Goal: Task Accomplishment & Management: Manage account settings

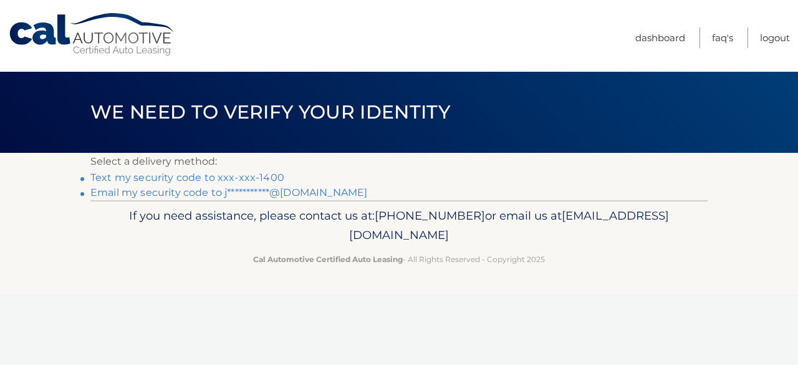
click at [274, 180] on link "Text my security code to xxx-xxx-1400" at bounding box center [187, 178] width 194 height 12
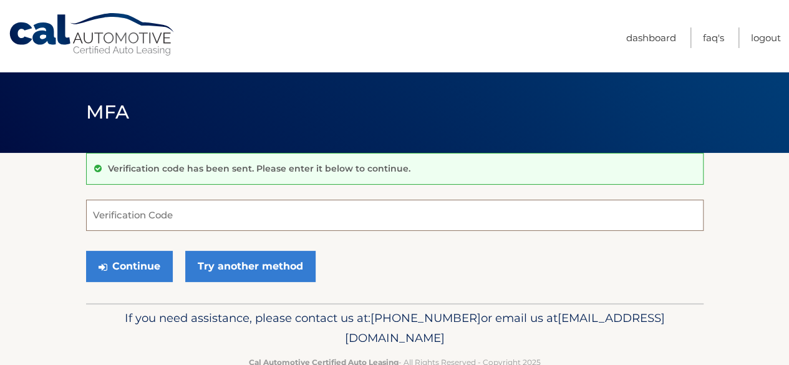
click at [168, 211] on input "Verification Code" at bounding box center [395, 215] width 618 height 31
type input "239575"
click at [86, 251] on button "Continue" at bounding box center [129, 266] width 87 height 31
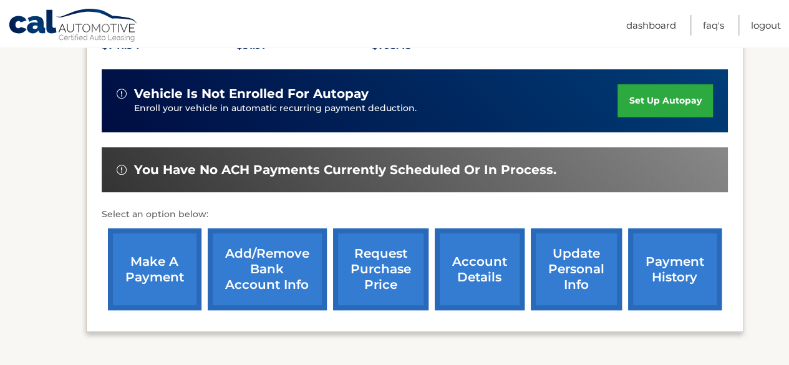
scroll to position [374, 0]
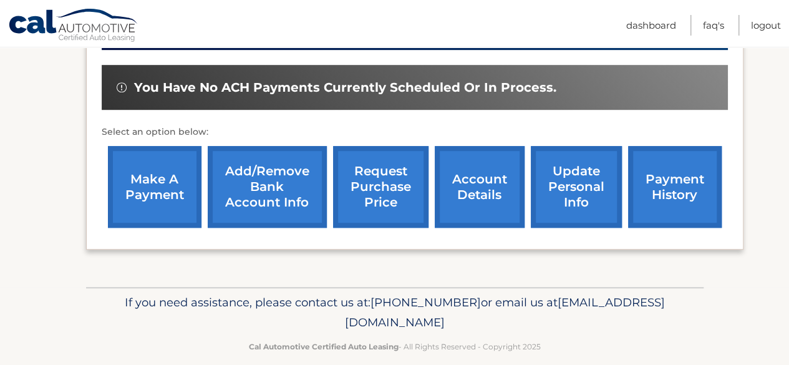
click at [148, 188] on link "make a payment" at bounding box center [155, 187] width 94 height 82
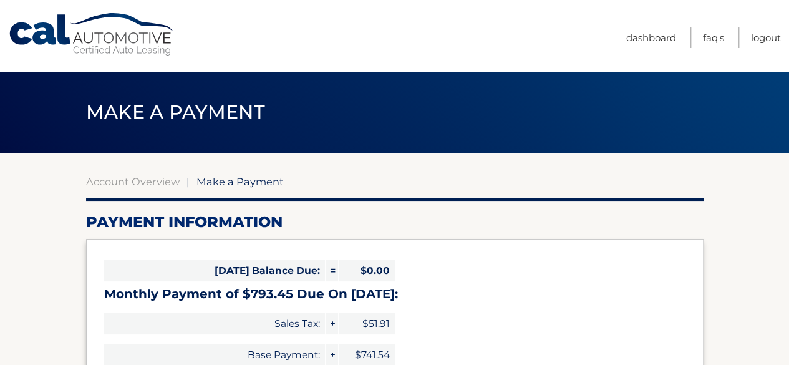
select select "NjRlNzc2OTItODQ1Yi00ZTIyLTllZWMtZWY2NDUyMjlhNGQx"
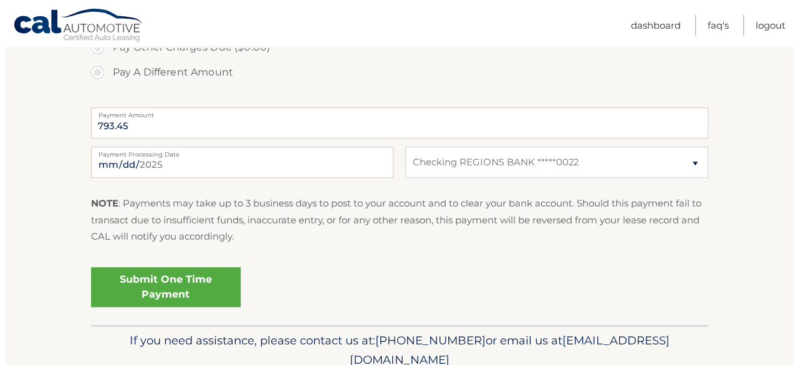
scroll to position [499, 0]
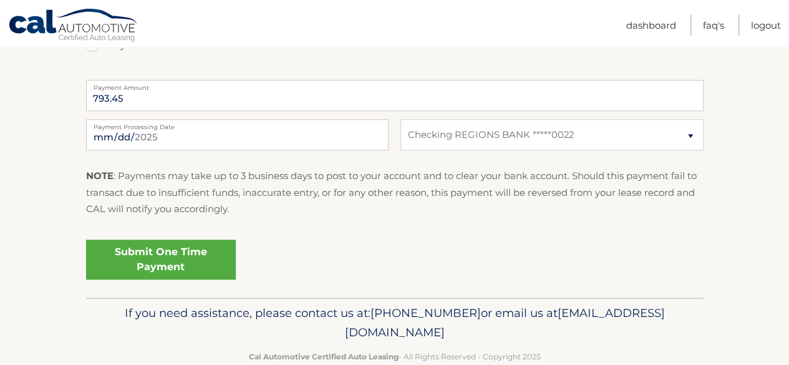
click at [188, 259] on link "Submit One Time Payment" at bounding box center [161, 260] width 150 height 40
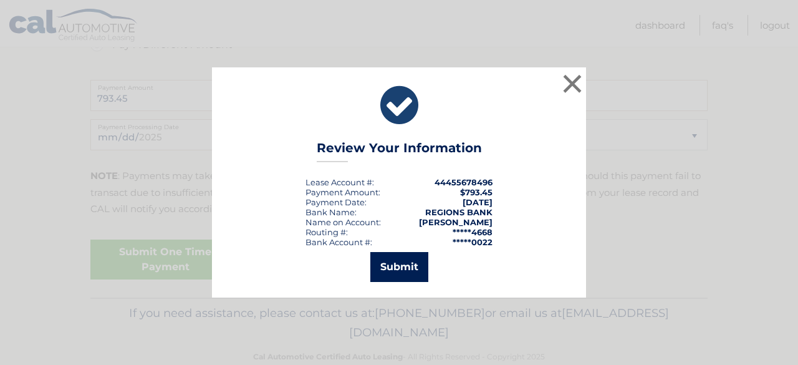
click at [398, 269] on button "Submit" at bounding box center [400, 267] width 58 height 30
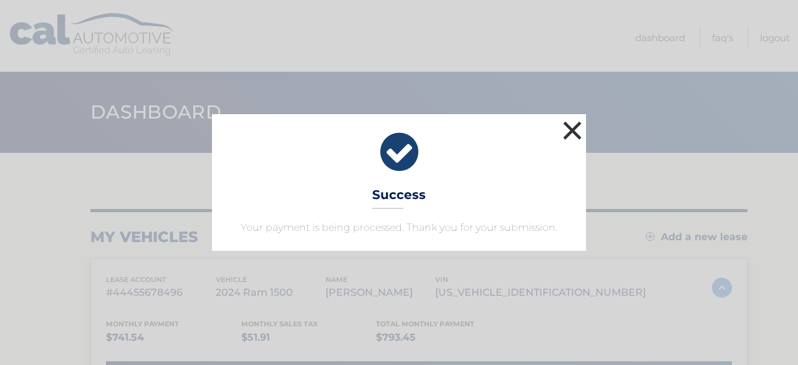
click at [573, 133] on button "×" at bounding box center [572, 130] width 25 height 25
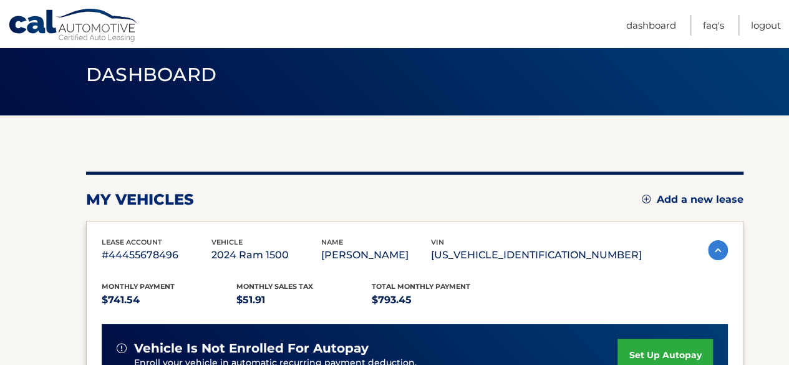
scroll to position [62, 0]
